Goal: Navigation & Orientation: Locate item on page

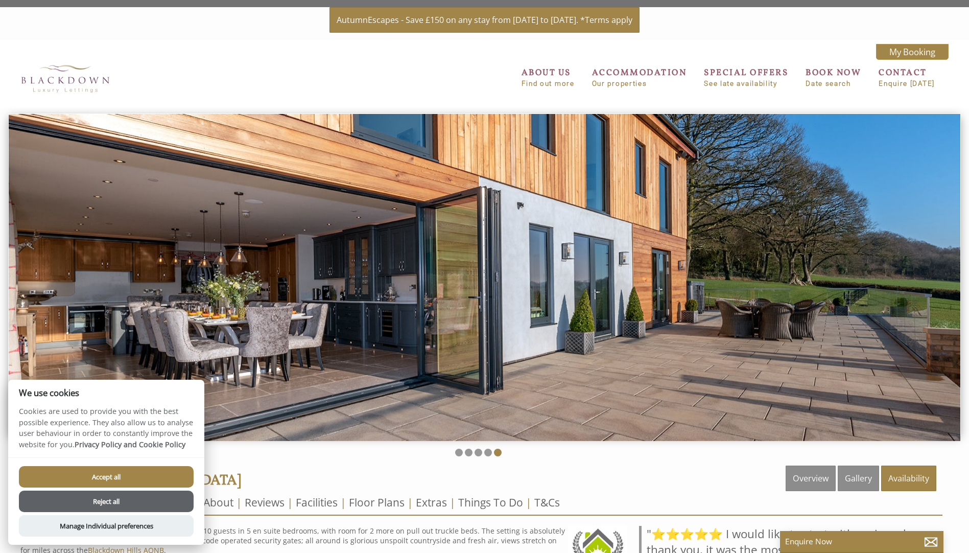
scroll to position [460, 0]
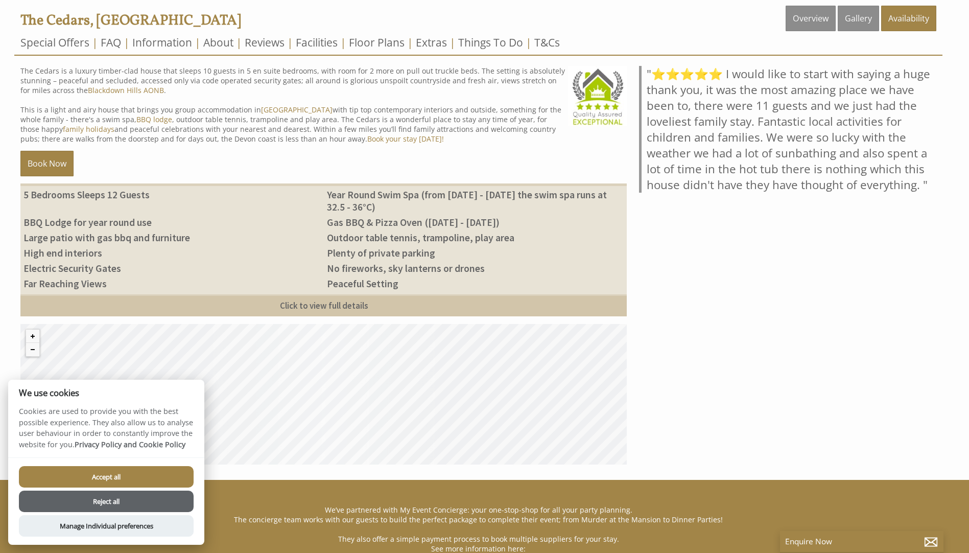
click at [322, 379] on div "© MapTiler © OpenStreetMap contributors" at bounding box center [323, 394] width 606 height 140
click at [126, 501] on button "Reject all" at bounding box center [106, 500] width 175 height 21
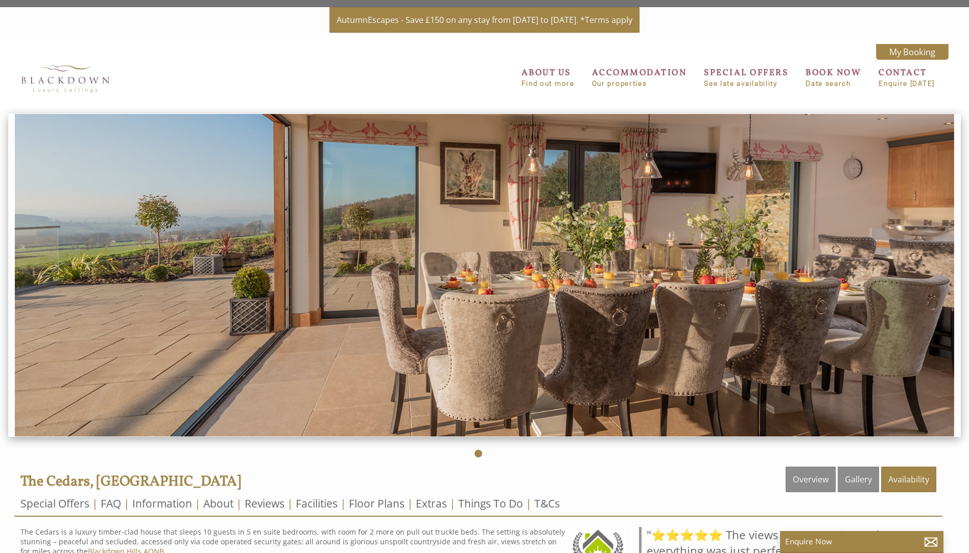
scroll to position [461, 0]
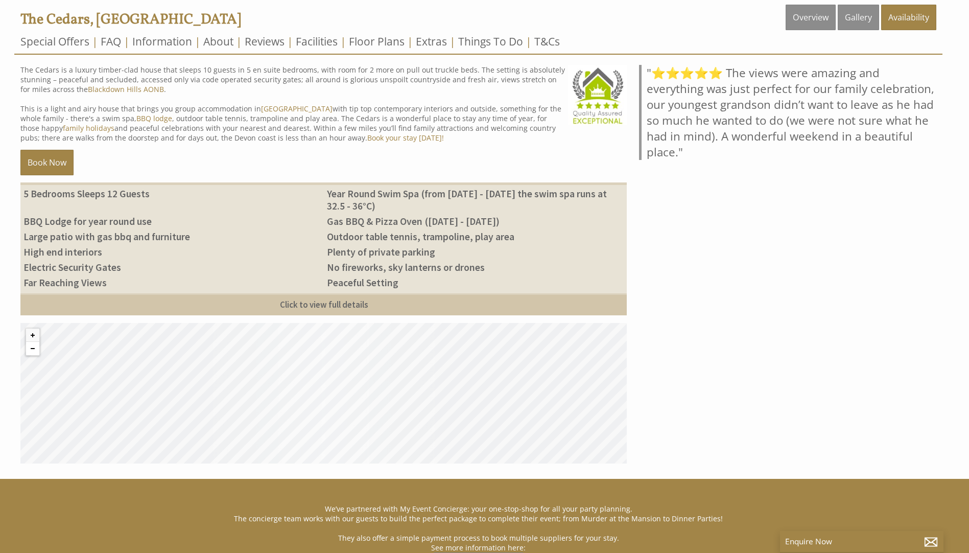
click at [29, 349] on button "Zoom out" at bounding box center [32, 348] width 13 height 13
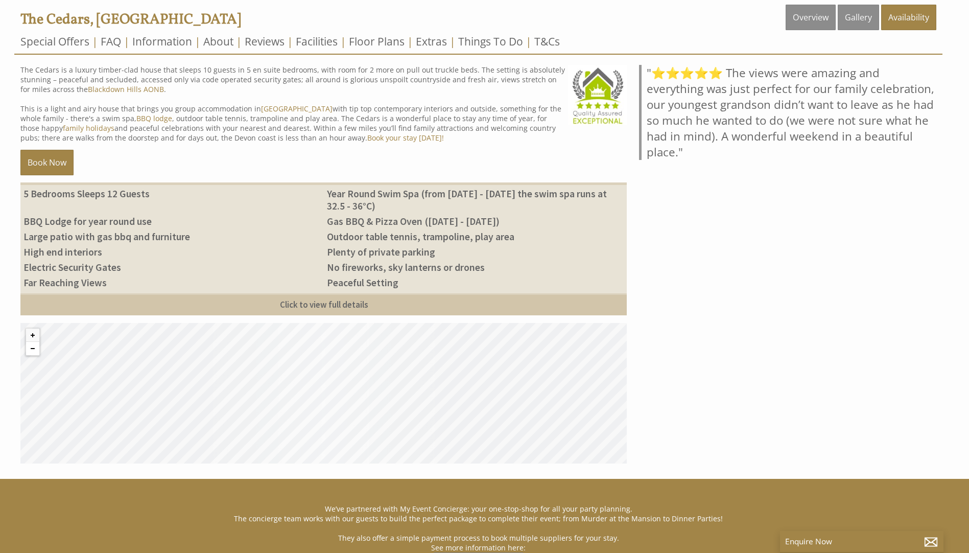
click at [29, 349] on button "Zoom out" at bounding box center [32, 348] width 13 height 13
